Goal: Task Accomplishment & Management: Complete application form

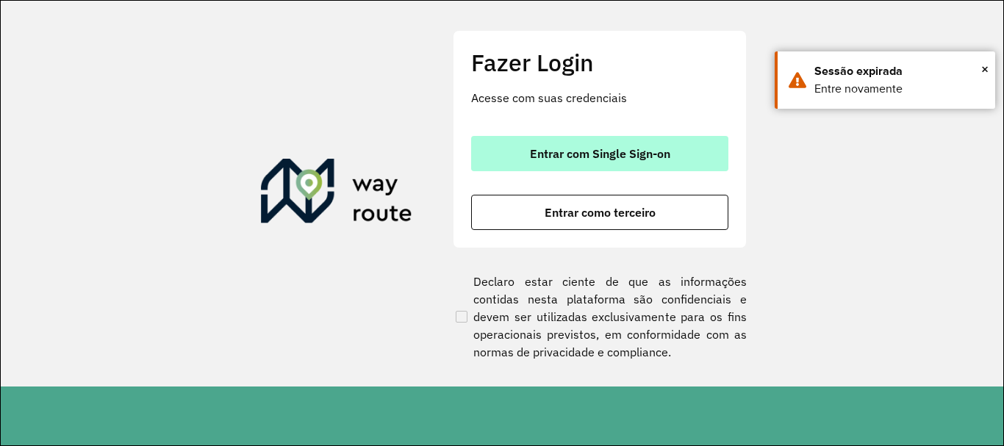
click at [604, 144] on button "Entrar com Single Sign-on" at bounding box center [599, 153] width 257 height 35
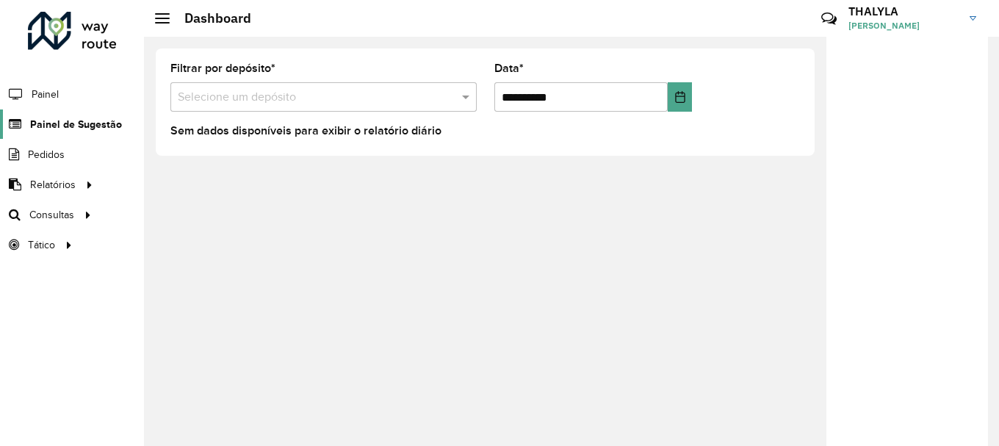
click at [79, 125] on span "Painel de Sugestão" at bounding box center [76, 124] width 92 height 15
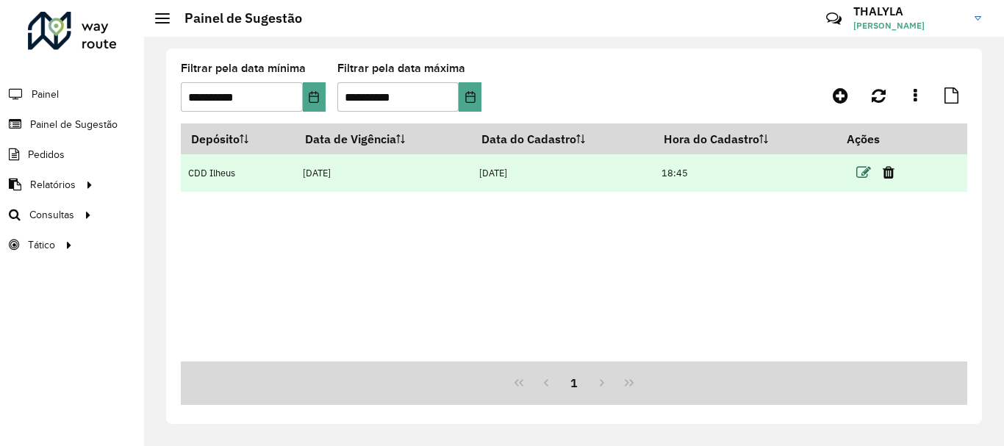
click at [871, 178] on icon at bounding box center [863, 172] width 15 height 15
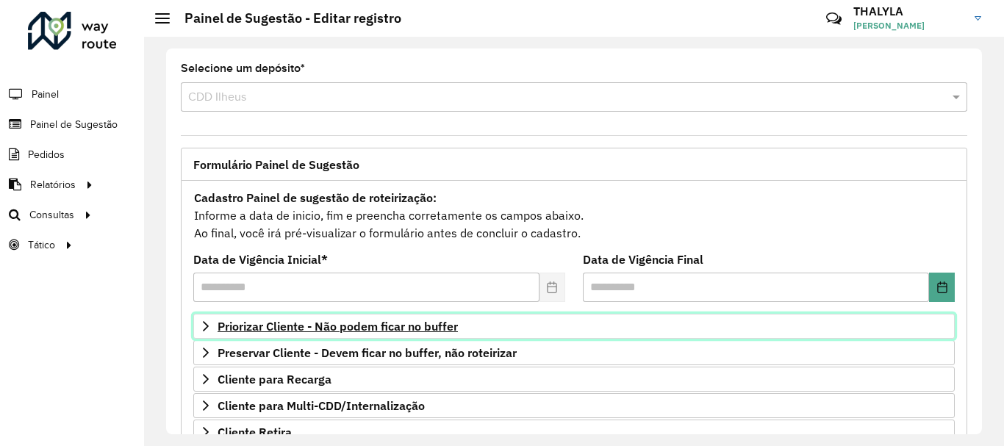
click at [417, 329] on span "Priorizar Cliente - Não podem ficar no buffer" at bounding box center [338, 326] width 240 height 12
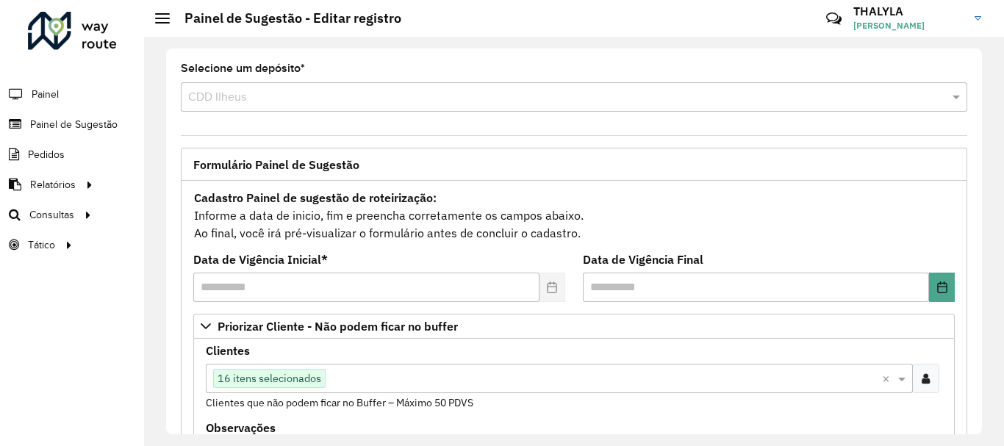
drag, startPoint x: 977, startPoint y: 188, endPoint x: 981, endPoint y: 230, distance: 42.1
click at [981, 230] on div "**********" at bounding box center [574, 242] width 816 height 386
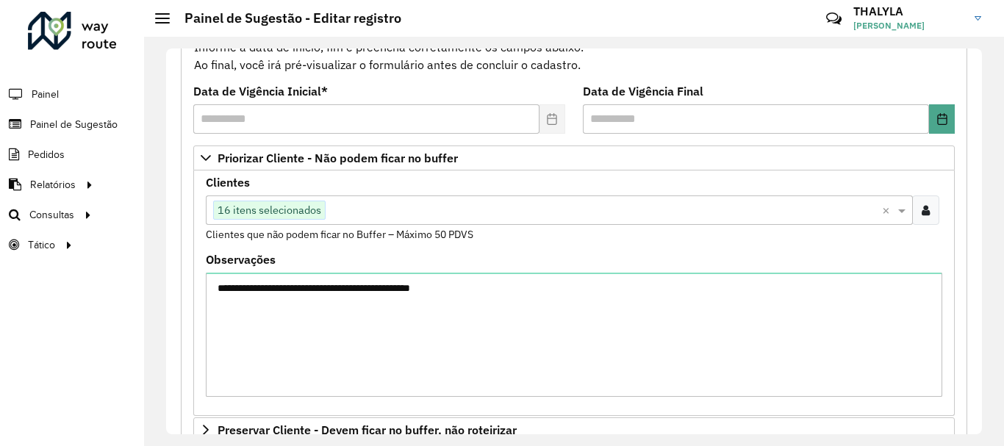
scroll to position [177, 0]
